Goal: Task Accomplishment & Management: Use online tool/utility

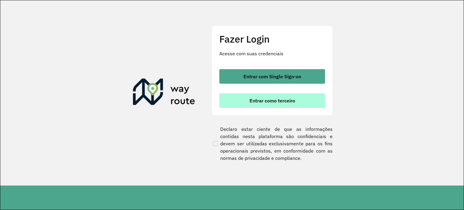
click at [245, 100] on button "Entrar como terceiro" at bounding box center [272, 100] width 106 height 14
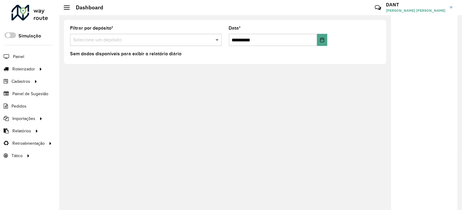
click at [216, 37] on span at bounding box center [218, 39] width 8 height 7
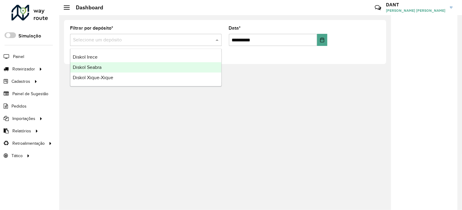
click at [114, 67] on div "Diskol Seabra" at bounding box center [145, 67] width 151 height 10
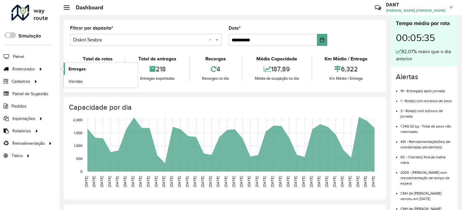
click at [85, 67] on span "Entregas" at bounding box center [77, 69] width 17 height 6
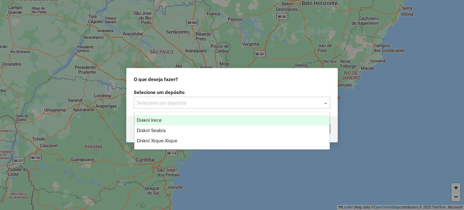
drag, startPoint x: 326, startPoint y: 104, endPoint x: 319, endPoint y: 104, distance: 7.2
click at [325, 104] on span at bounding box center [327, 102] width 8 height 7
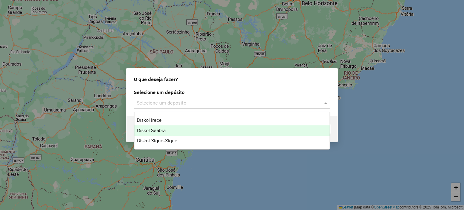
click at [172, 129] on div "Diskol Seabra" at bounding box center [231, 130] width 195 height 10
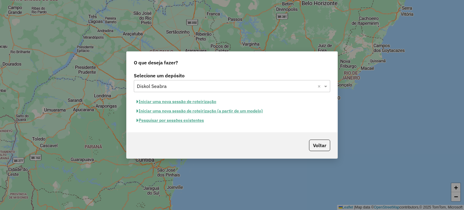
click at [178, 118] on button "Pesquisar por sessões existentes" at bounding box center [170, 120] width 73 height 9
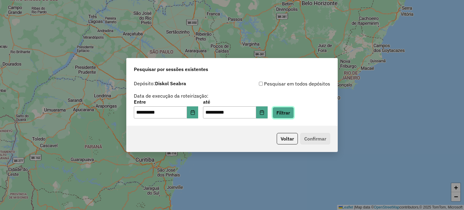
click at [293, 113] on button "Filtrar" at bounding box center [282, 112] width 21 height 11
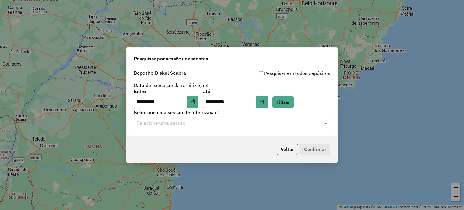
click at [327, 124] on span at bounding box center [327, 122] width 8 height 7
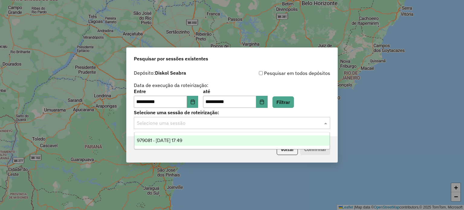
click at [264, 142] on div "979081 - 14/08/2025 17:49" at bounding box center [231, 140] width 195 height 10
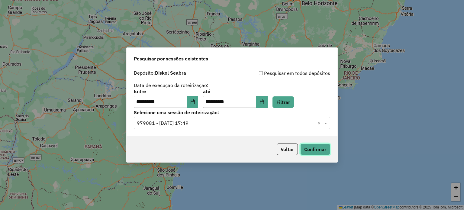
click at [315, 146] on button "Confirmar" at bounding box center [315, 148] width 30 height 11
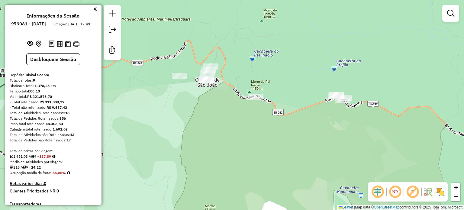
drag, startPoint x: 326, startPoint y: 88, endPoint x: 332, endPoint y: 122, distance: 34.3
click at [332, 122] on div "Janela de atendimento Grade de atendimento Capacidade Transportadoras Veículos …" at bounding box center [232, 105] width 464 height 210
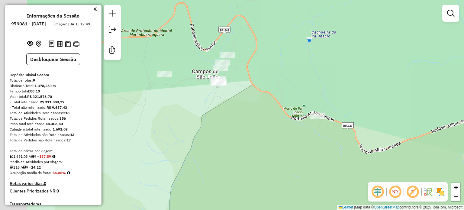
drag, startPoint x: 226, startPoint y: 107, endPoint x: 263, endPoint y: 134, distance: 45.9
click at [263, 134] on div "Janela de atendimento Grade de atendimento Capacidade Transportadoras Veículos …" at bounding box center [232, 105] width 464 height 210
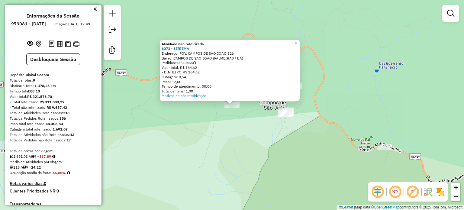
click at [249, 125] on div "Atividade não roteirizada 6073 - SERIEMA Endereço: POV. CAMPOS DE SAO JOAO 526 …" at bounding box center [232, 105] width 464 height 210
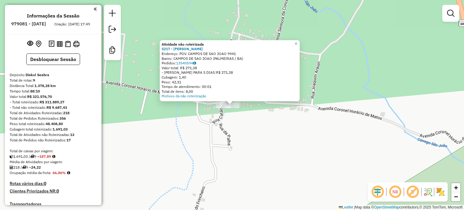
drag, startPoint x: 288, startPoint y: 130, endPoint x: 284, endPoint y: 133, distance: 4.5
click at [285, 133] on div "Atividade não roteirizada 5217 - CLAUDIONOR Endereço: POV. CAMPOS DE SAO JOAO 9…" at bounding box center [232, 105] width 464 height 210
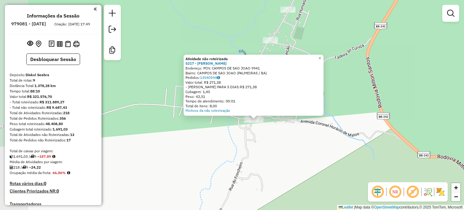
click at [284, 132] on div "Atividade não roteirizada 5217 - CLAUDIONOR Endereço: POV. CAMPOS DE SAO JOAO 9…" at bounding box center [232, 105] width 464 height 210
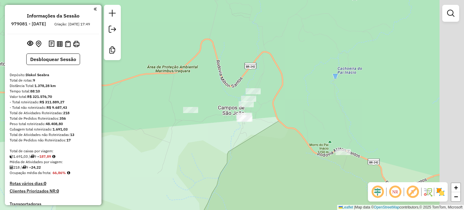
drag, startPoint x: 306, startPoint y: 136, endPoint x: 239, endPoint y: 117, distance: 69.6
click at [240, 118] on div "Janela de atendimento Grade de atendimento Capacidade Transportadoras Veículos …" at bounding box center [232, 105] width 464 height 210
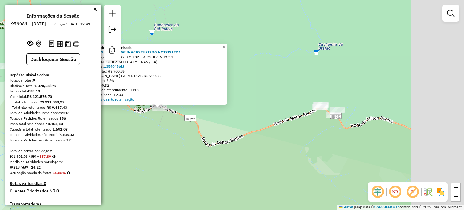
drag, startPoint x: 366, startPoint y: 156, endPoint x: 316, endPoint y: 159, distance: 50.2
click at [317, 165] on div "Atividade não roteirizada 6101 - SERRA DO PAI INACIO TURISMO HOTEIS LTDA Endere…" at bounding box center [232, 105] width 464 height 210
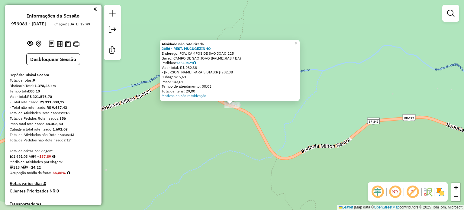
click at [272, 116] on div "Atividade não roteirizada 2656 - REST. MUCUGEZINHO Endereço: POV. CAMPOS DE SAO…" at bounding box center [232, 105] width 464 height 210
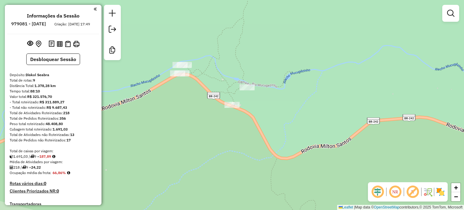
click at [249, 90] on div at bounding box center [247, 87] width 15 height 6
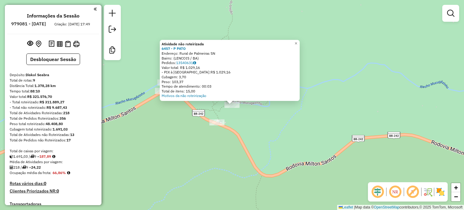
click at [157, 116] on div "Atividade não roteirizada 6457 - P PATO Endereço: Rural de Palmeiras SN Bairro:…" at bounding box center [232, 105] width 464 height 210
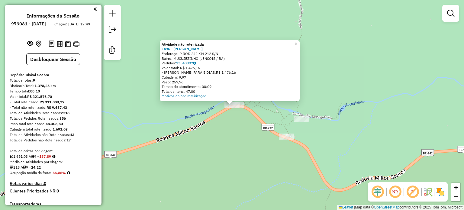
click at [364, 36] on div "Atividade não roteirizada 1496 - VALDIR JOSE DA SILVA Endereço: R ROD 242 KM 21…" at bounding box center [232, 105] width 464 height 210
